Goal: Task Accomplishment & Management: Complete application form

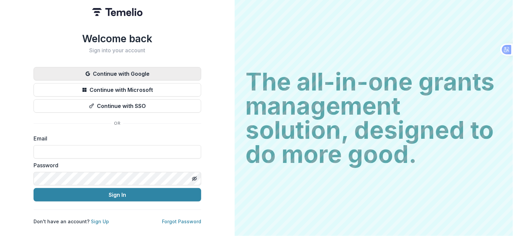
click at [127, 71] on button "Continue with Google" at bounding box center [118, 73] width 168 height 13
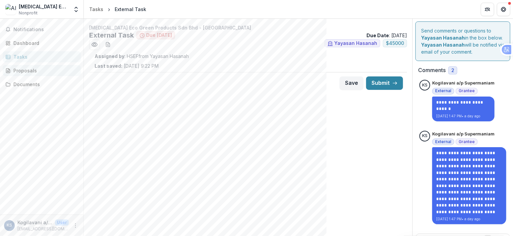
click at [28, 73] on div "Proposals" at bounding box center [44, 70] width 62 height 7
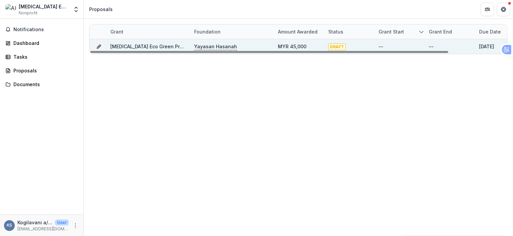
click at [335, 45] on span "DRAFT" at bounding box center [336, 47] width 17 height 7
click at [101, 46] on icon "Grant 3f11fb2e-d5bc-4910-980a-aa88fb83bcef" at bounding box center [100, 46] width 2 height 2
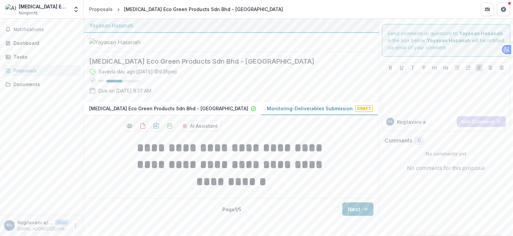
scroll to position [14, 0]
click at [352, 216] on button "Next" at bounding box center [357, 209] width 31 height 13
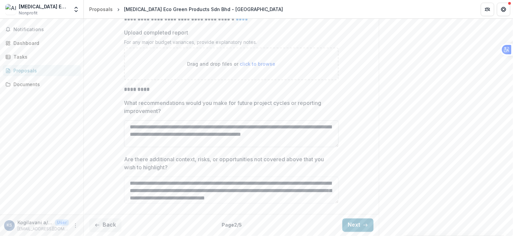
scroll to position [1794, 0]
drag, startPoint x: 356, startPoint y: 222, endPoint x: 350, endPoint y: 225, distance: 6.9
click at [356, 222] on button "Next" at bounding box center [357, 225] width 31 height 13
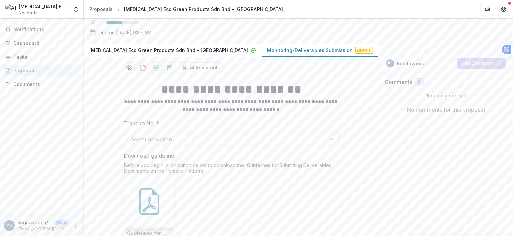
scroll to position [119, 0]
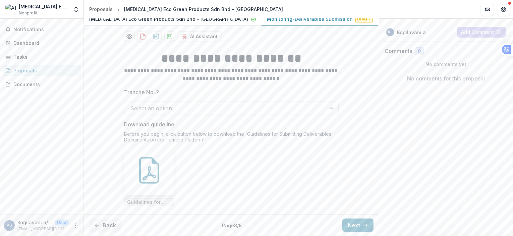
click at [177, 108] on div at bounding box center [225, 108] width 190 height 9
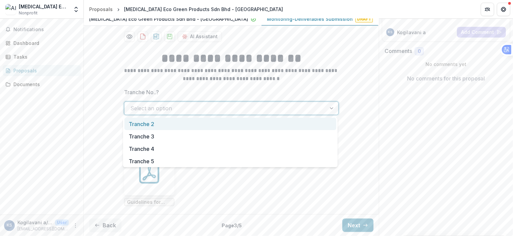
click at [181, 125] on div "Tranche 2" at bounding box center [230, 124] width 212 height 12
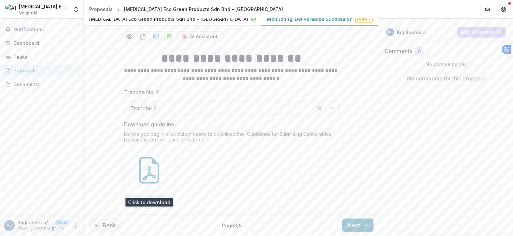
click at [150, 172] on icon at bounding box center [149, 170] width 27 height 27
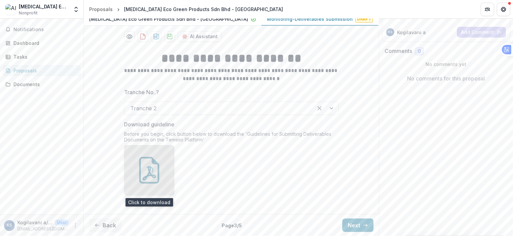
drag, startPoint x: 235, startPoint y: 188, endPoint x: 156, endPoint y: 204, distance: 80.8
click at [232, 188] on ul "Loading... Guidelines for Submitting Deliverables Documents.pdf" at bounding box center [231, 175] width 215 height 61
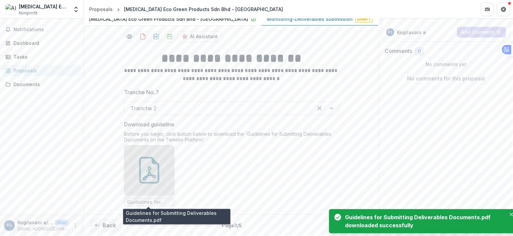
click at [153, 200] on span "Guidelines for Submitting Deliverables Documents.pdf" at bounding box center [149, 203] width 44 height 6
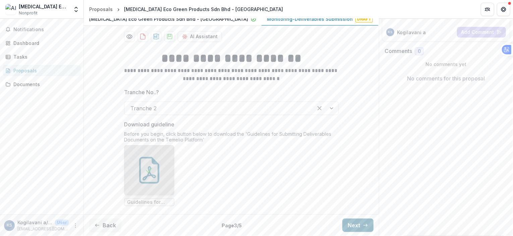
click at [355, 224] on button "Next" at bounding box center [357, 225] width 31 height 13
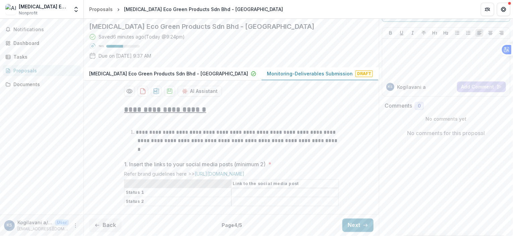
scroll to position [55, 0]
click at [238, 196] on input "1. Insert the links to your social media posts (minimum 2) *" at bounding box center [285, 193] width 107 height 8
click at [357, 224] on button "Next" at bounding box center [357, 225] width 31 height 13
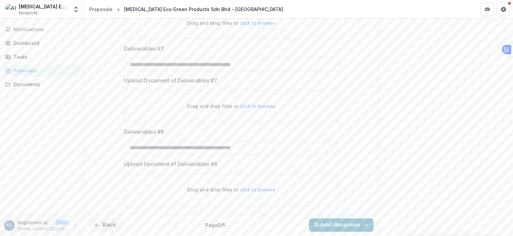
scroll to position [418, 0]
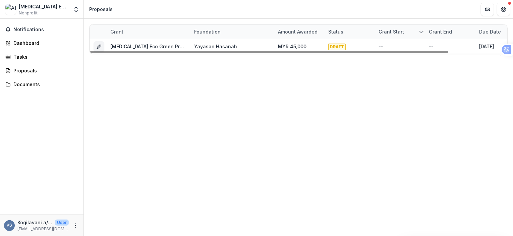
drag, startPoint x: 99, startPoint y: 47, endPoint x: 236, endPoint y: 149, distance: 170.3
click at [99, 47] on icon "Grant 3f11fb2e-d5bc-4910-980a-aa88fb83bcef" at bounding box center [98, 47] width 3 height 3
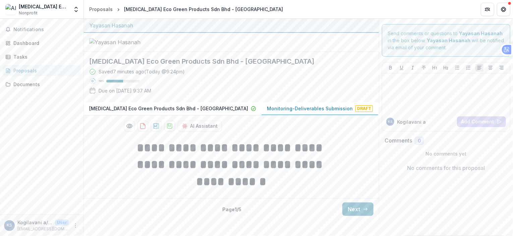
scroll to position [14, 0]
click at [358, 216] on button "Next" at bounding box center [357, 209] width 31 height 13
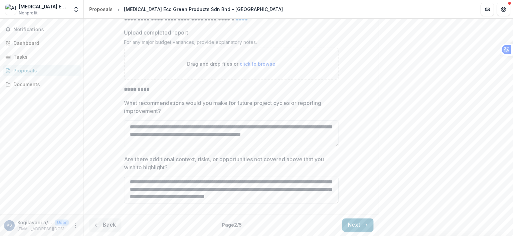
scroll to position [8, 0]
click at [353, 224] on button "Next" at bounding box center [357, 225] width 31 height 13
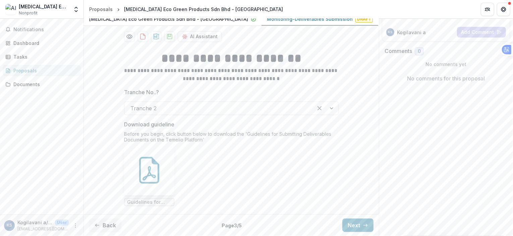
scroll to position [119, 0]
click at [104, 223] on button "Back" at bounding box center [105, 225] width 32 height 13
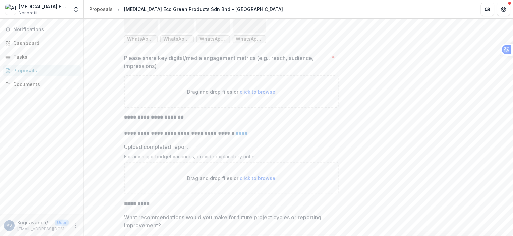
scroll to position [1696, 0]
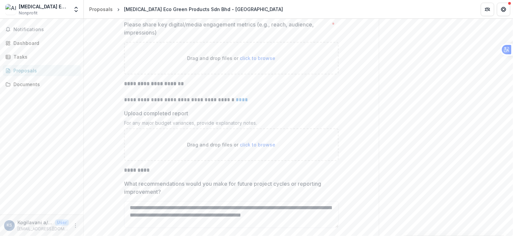
click at [242, 102] on link "****" at bounding box center [242, 99] width 12 height 5
